Goal: Find contact information: Find contact information

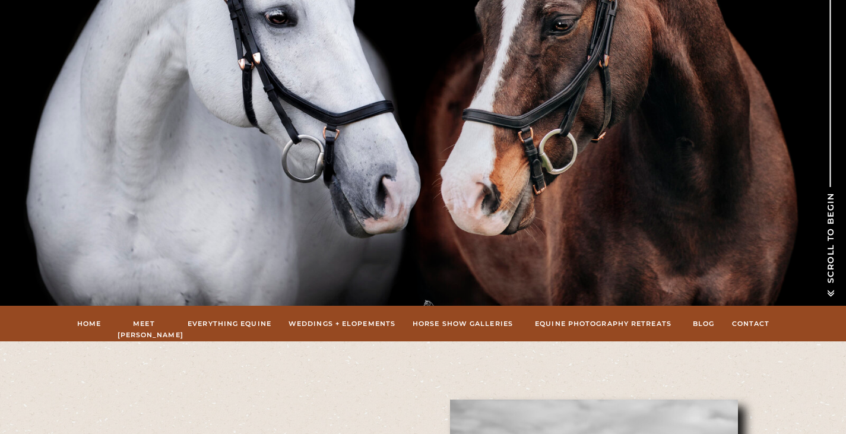
scroll to position [218, 0]
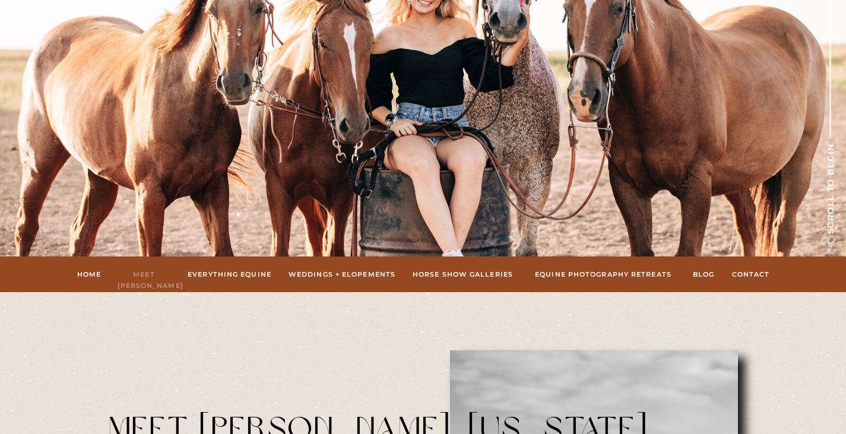
click at [157, 272] on nav "Meet [PERSON_NAME]" at bounding box center [144, 274] width 53 height 11
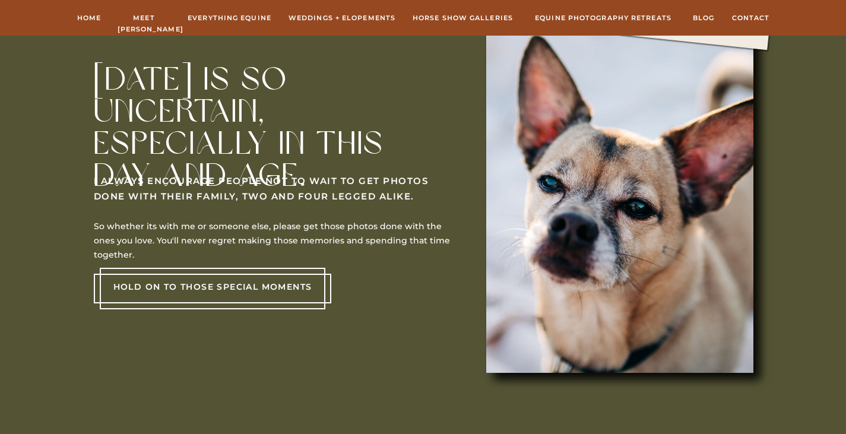
scroll to position [1970, 0]
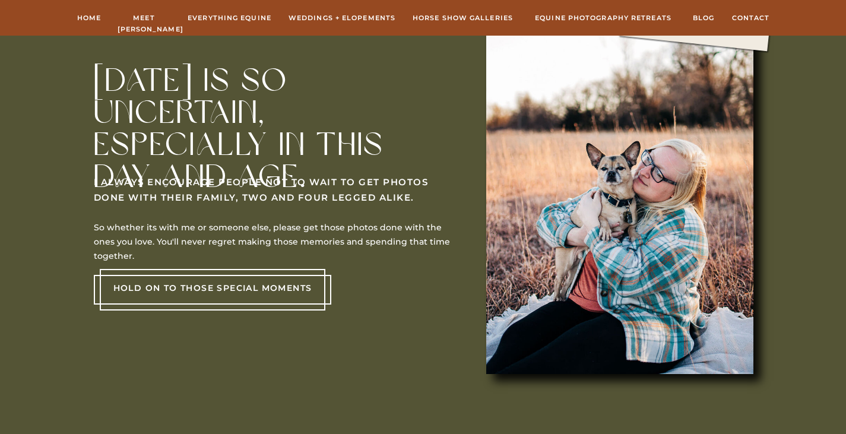
click at [270, 289] on p "Hold on to those special moments" at bounding box center [212, 288] width 213 height 14
